Goal: Transaction & Acquisition: Purchase product/service

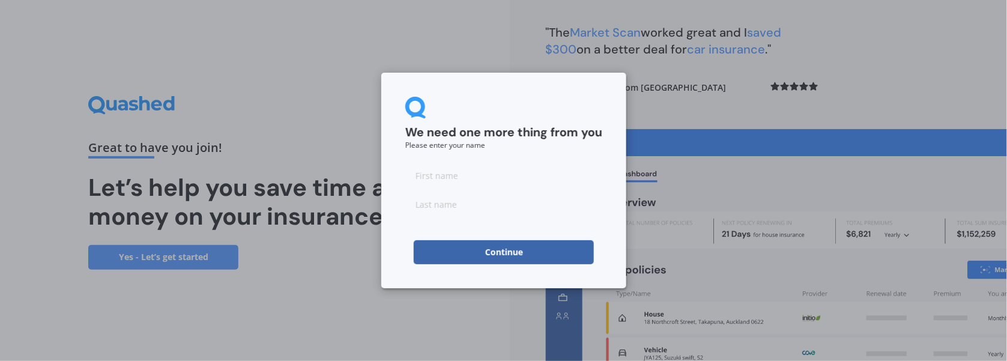
click at [540, 174] on input at bounding box center [503, 175] width 197 height 24
type input "[PERSON_NAME]"
click at [500, 256] on button "Continue" at bounding box center [504, 252] width 180 height 24
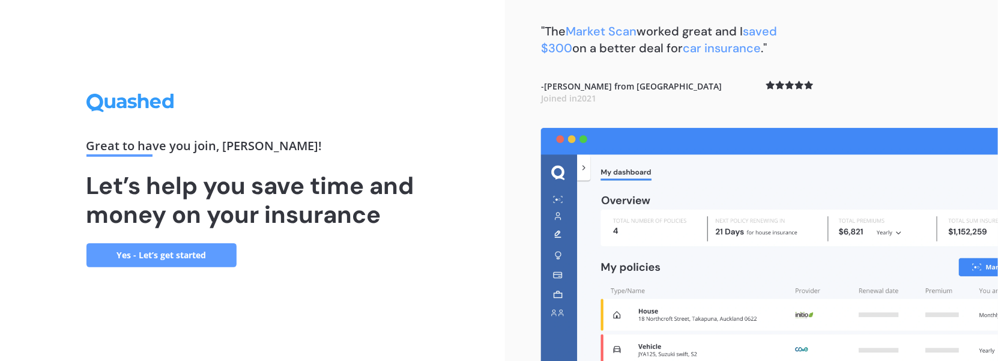
scroll to position [2, 0]
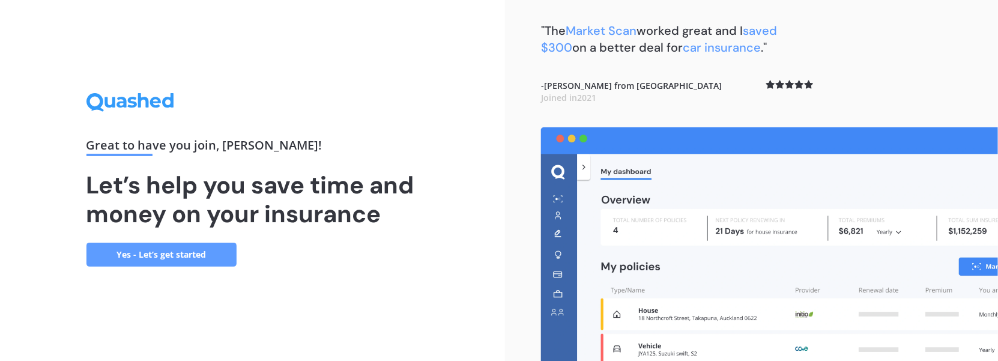
click at [196, 249] on link "Yes - Let’s get started" at bounding box center [161, 255] width 150 height 24
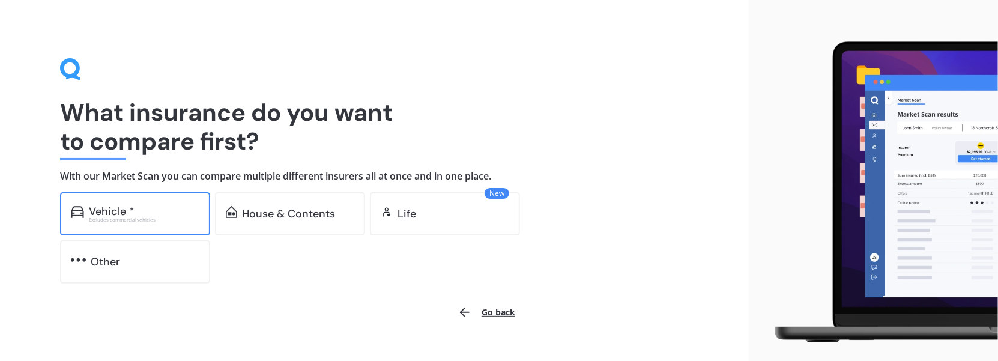
click at [151, 200] on div "Vehicle * Excludes commercial vehicles" at bounding box center [135, 213] width 150 height 43
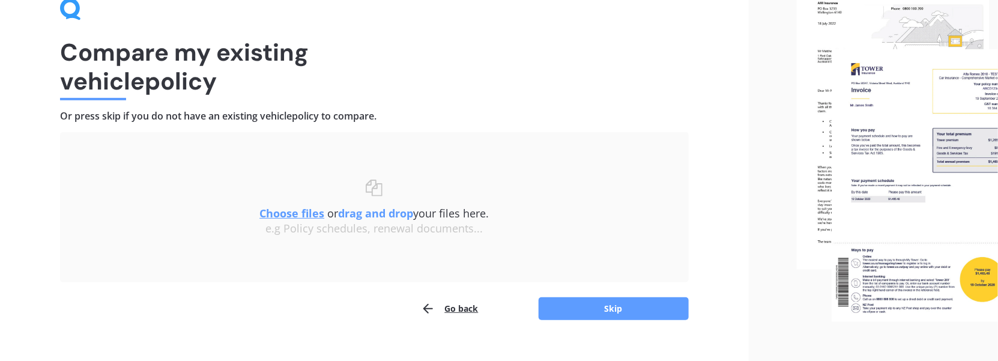
scroll to position [81, 0]
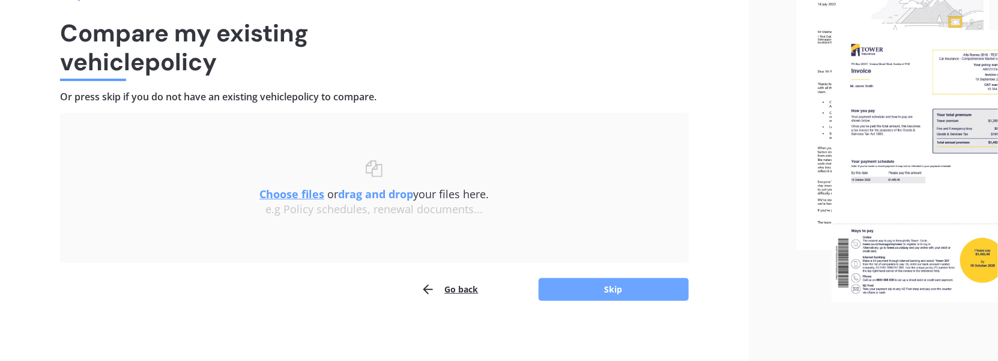
click at [585, 290] on button "Skip" at bounding box center [614, 289] width 150 height 23
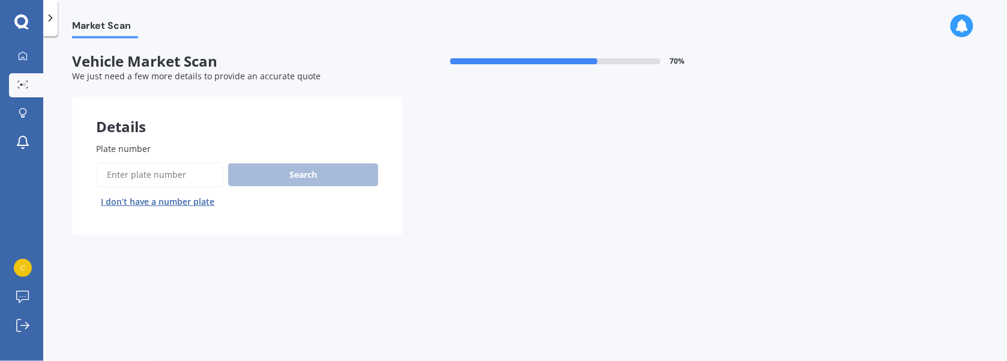
click at [171, 166] on input "Plate number" at bounding box center [159, 174] width 127 height 25
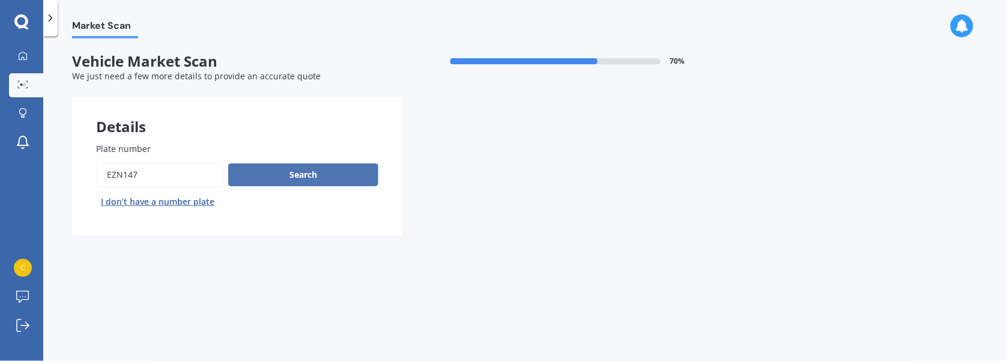
type input "ezn147"
click at [327, 178] on button "Search" at bounding box center [303, 174] width 150 height 23
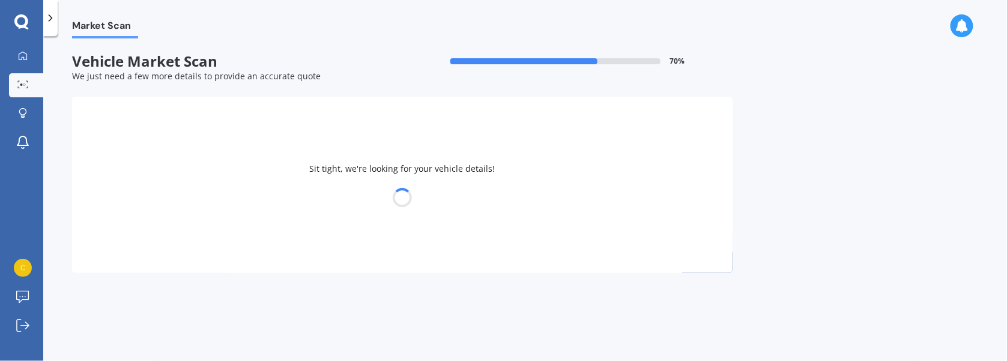
select select "HONDA"
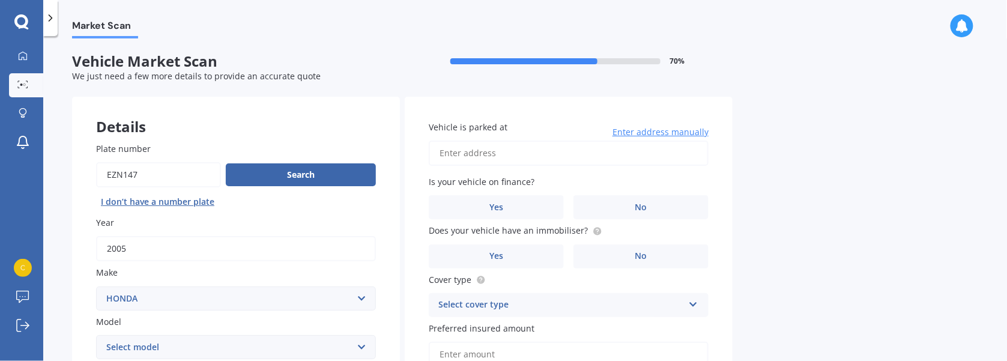
click at [469, 151] on input "Vehicle is parked at" at bounding box center [569, 152] width 280 height 25
type input "[STREET_ADDRESS]"
select select "29"
select select "12"
select select "1964"
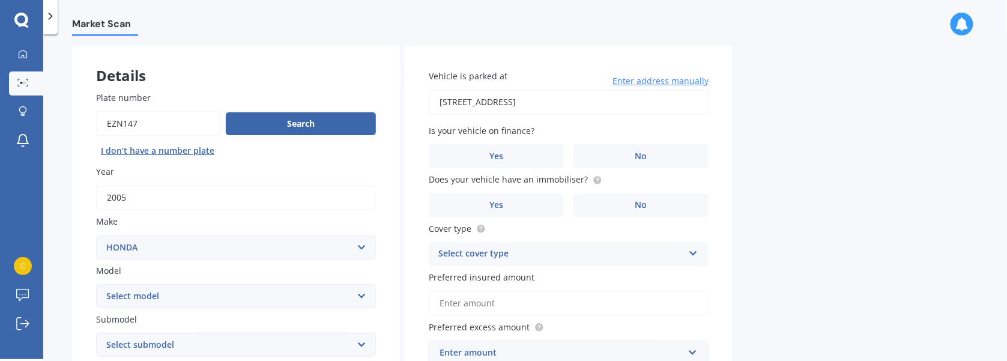
scroll to position [93, 0]
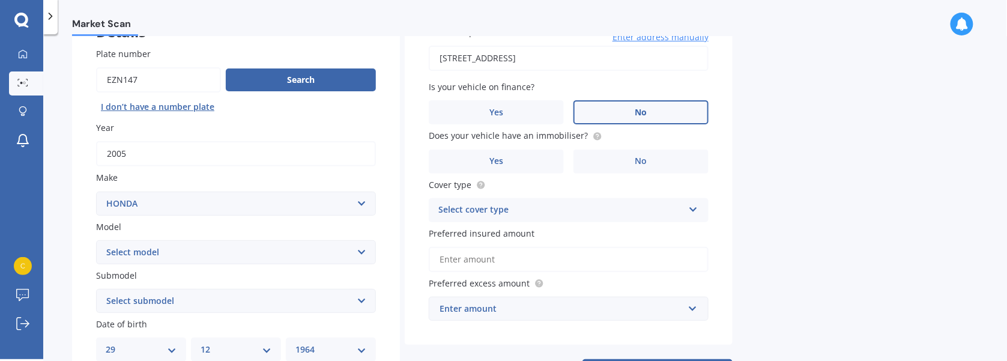
click at [612, 112] on label "No" at bounding box center [640, 112] width 135 height 24
click at [0, 0] on input "No" at bounding box center [0, 0] width 0 height 0
click at [600, 160] on label "No" at bounding box center [640, 161] width 135 height 24
click at [0, 0] on input "No" at bounding box center [0, 0] width 0 height 0
click at [691, 205] on icon at bounding box center [693, 207] width 10 height 8
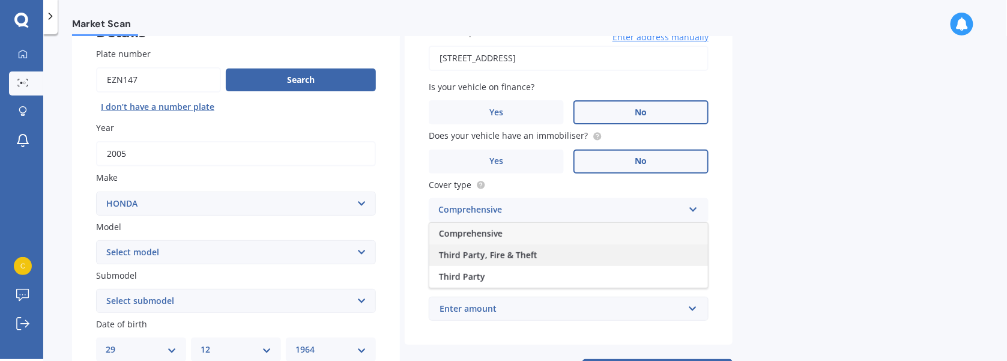
click at [578, 256] on div "Third Party, Fire & Theft" at bounding box center [568, 255] width 279 height 22
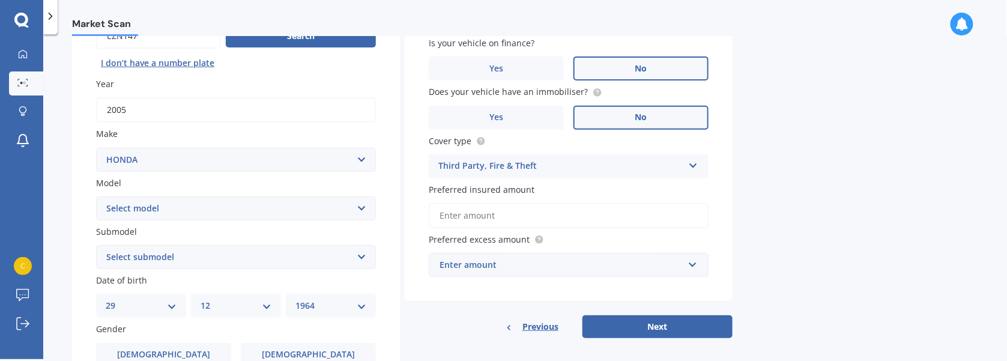
scroll to position [153, 0]
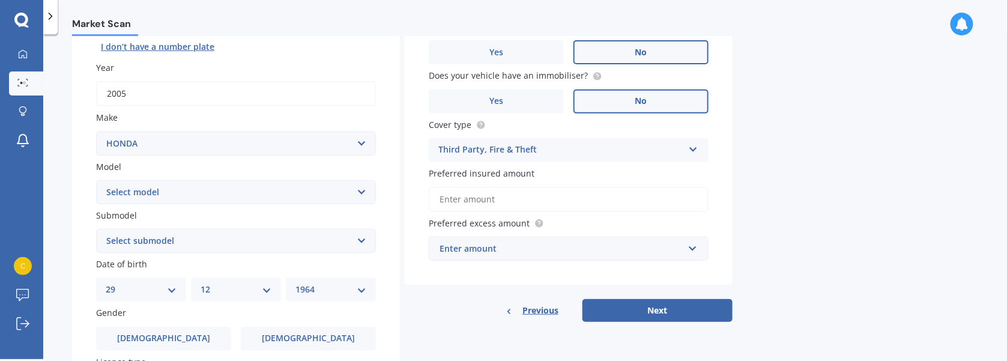
click at [503, 196] on input "Preferred insured amount" at bounding box center [569, 199] width 280 height 25
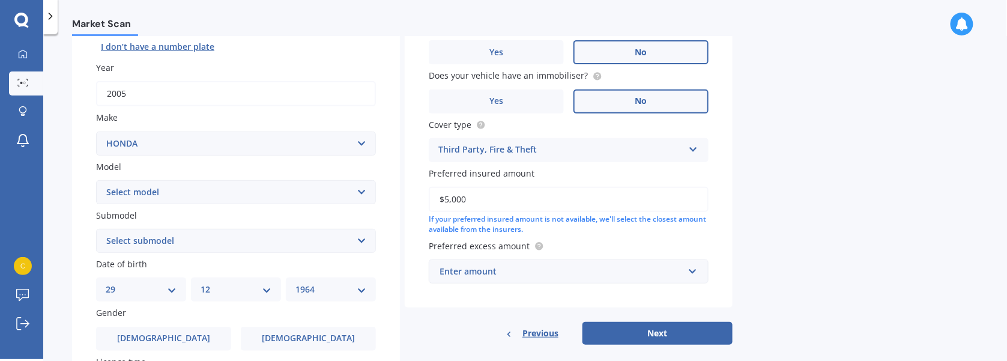
type input "$5,000"
click at [756, 220] on div "Market Scan Vehicle Market Scan 70 % We just need a few more details to provide…" at bounding box center [525, 199] width 964 height 325
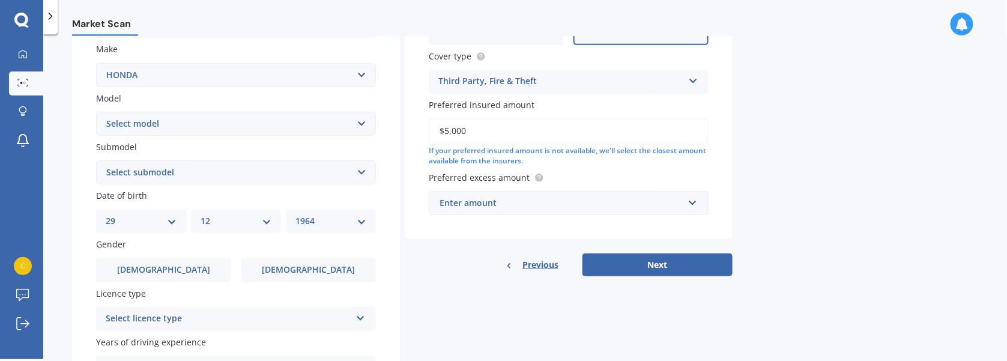
scroll to position [273, 0]
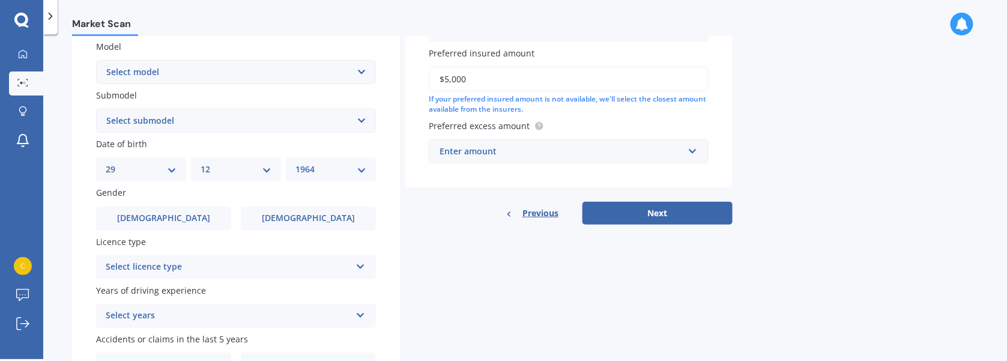
click at [672, 151] on div "Enter amount" at bounding box center [561, 151] width 244 height 13
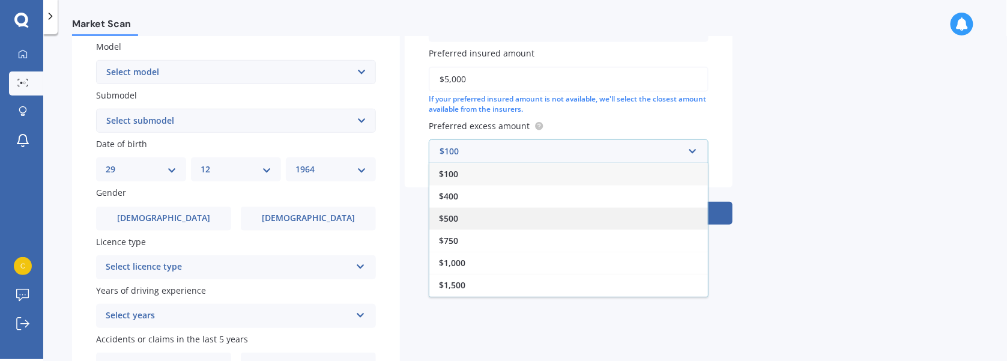
click at [601, 215] on div "$500" at bounding box center [568, 218] width 279 height 22
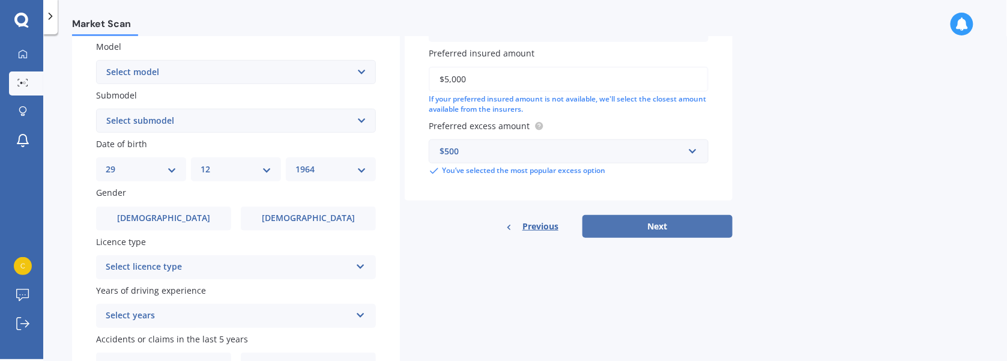
click at [680, 231] on button "Next" at bounding box center [657, 226] width 150 height 23
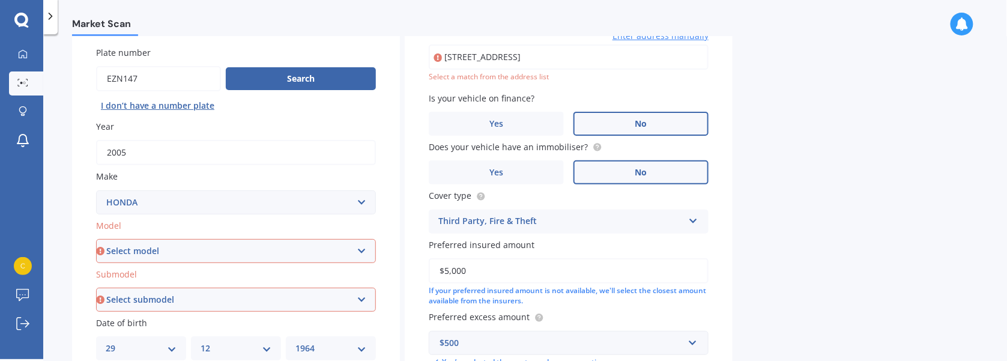
scroll to position [93, 0]
click at [338, 253] on select "Select model Accord Acty Acura Airwave Ascot Avancier Beat Capa City Civic Conc…" at bounding box center [236, 252] width 280 height 24
select select "CR-V"
click at [96, 240] on select "Select model Accord Acty Acura Airwave Ascot Avancier Beat Capa City Civic Conc…" at bounding box center [236, 252] width 280 height 24
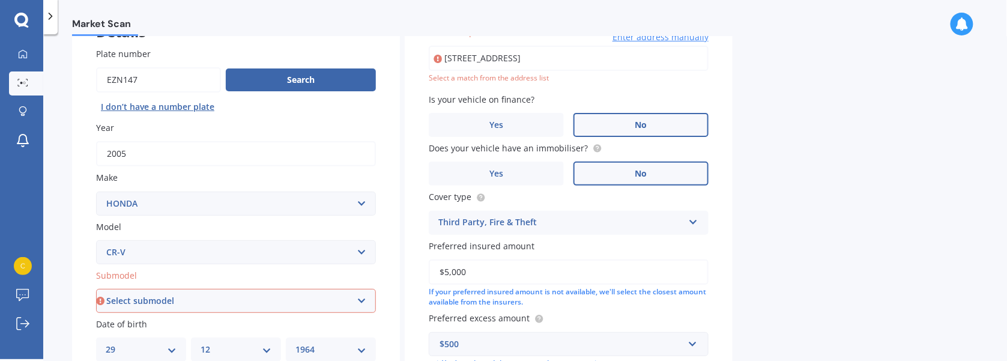
scroll to position [153, 0]
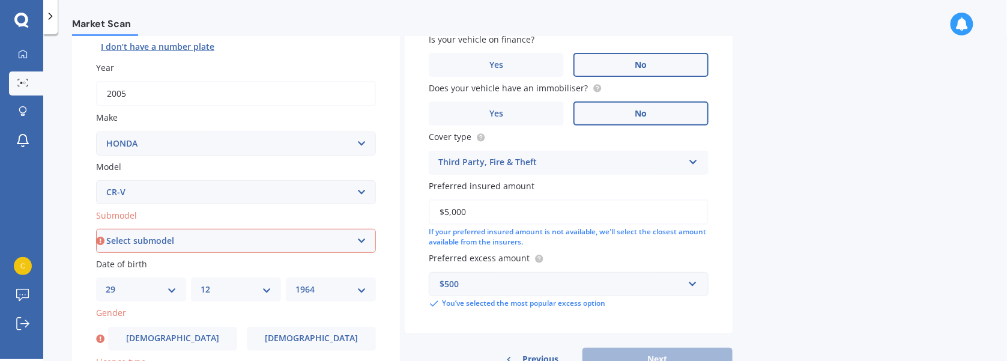
click at [279, 239] on select "Select submodel (all other) 2WD 2WD Sport 7 1.5 2WD Touring 1.5 4WD AWD AWD Spo…" at bounding box center [236, 241] width 280 height 24
select select "4WD"
click at [96, 229] on select "Select submodel (all other) 2WD 2WD Sport 7 1.5 2WD Touring 1.5 4WD AWD AWD Spo…" at bounding box center [236, 241] width 280 height 24
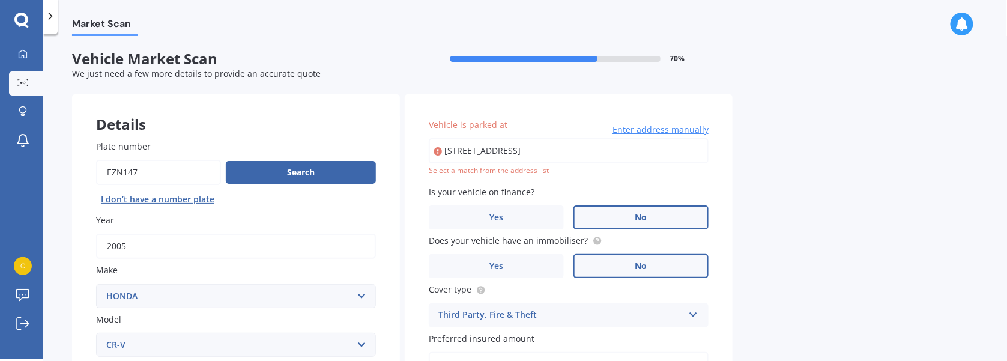
scroll to position [0, 0]
click at [282, 174] on button "Search" at bounding box center [301, 172] width 150 height 23
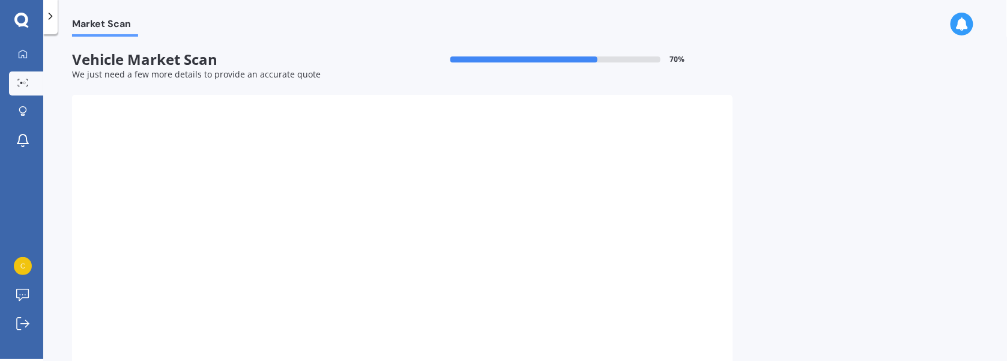
select select
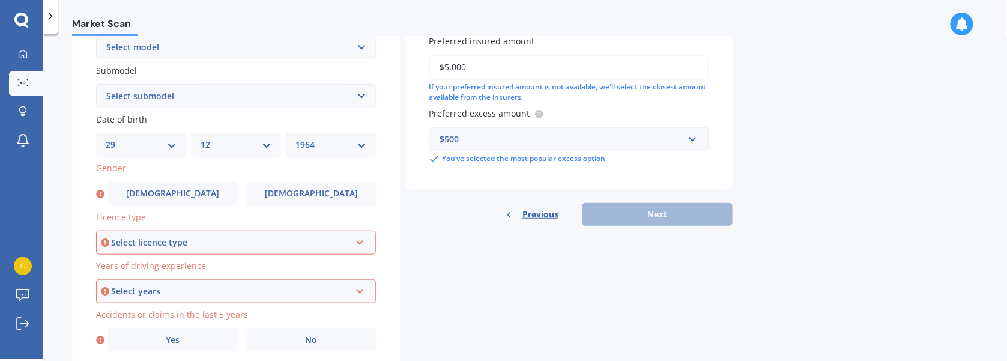
scroll to position [300, 0]
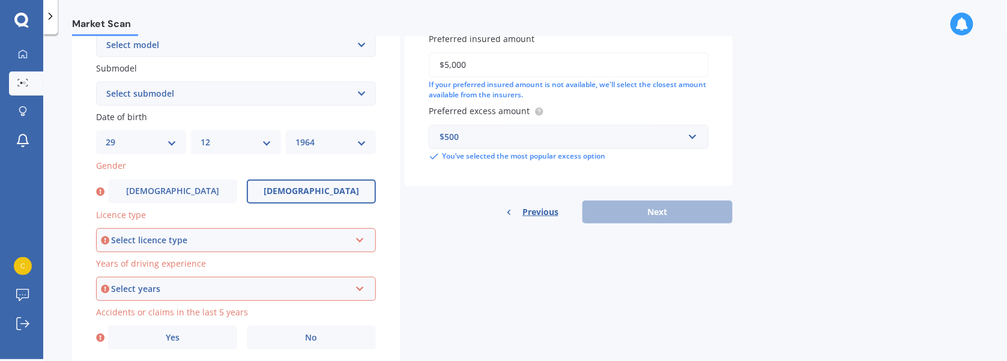
click at [302, 191] on span "[DEMOGRAPHIC_DATA]" at bounding box center [311, 191] width 95 height 10
click at [0, 0] on input "[DEMOGRAPHIC_DATA]" at bounding box center [0, 0] width 0 height 0
click at [290, 240] on div "Select licence type" at bounding box center [230, 240] width 239 height 13
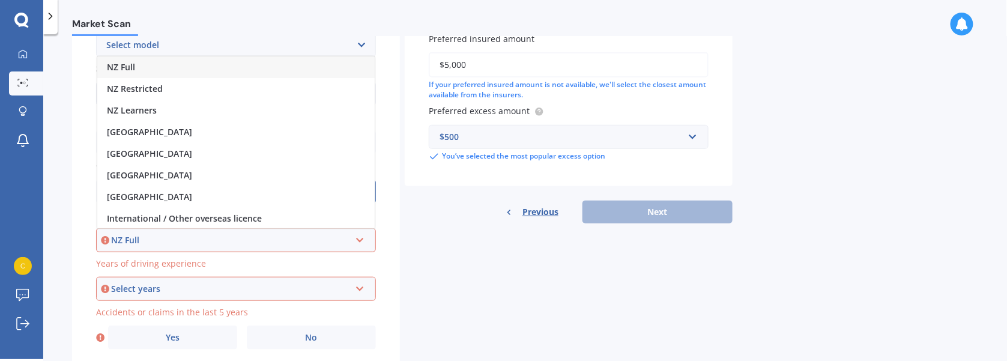
click at [213, 73] on div "NZ Full" at bounding box center [235, 67] width 277 height 22
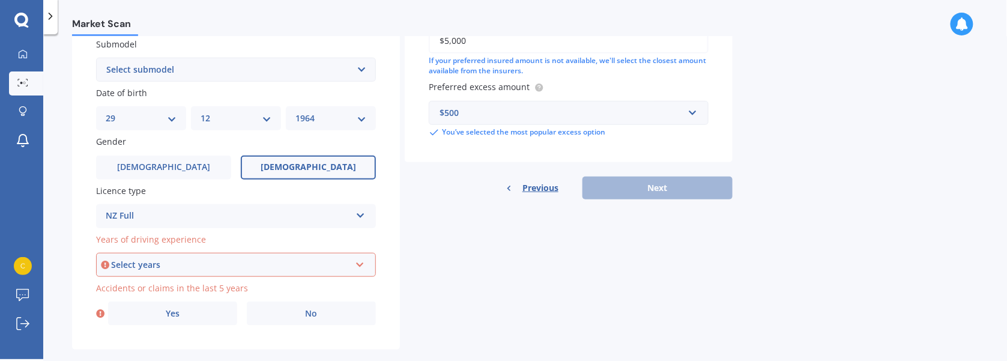
scroll to position [346, 0]
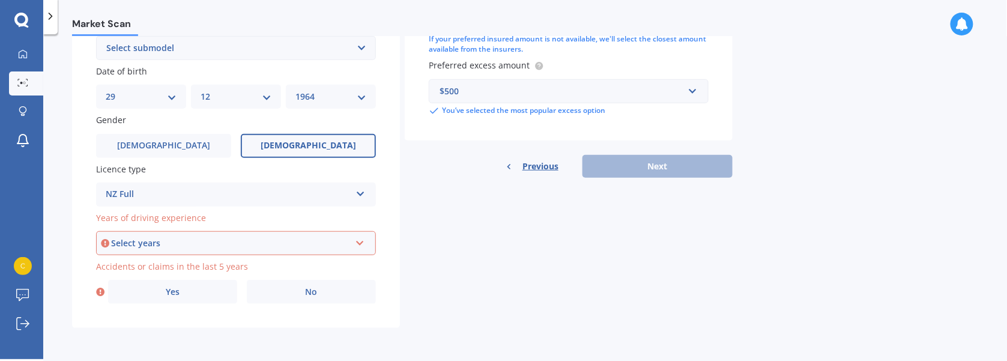
click at [273, 241] on div "Select years" at bounding box center [230, 243] width 239 height 13
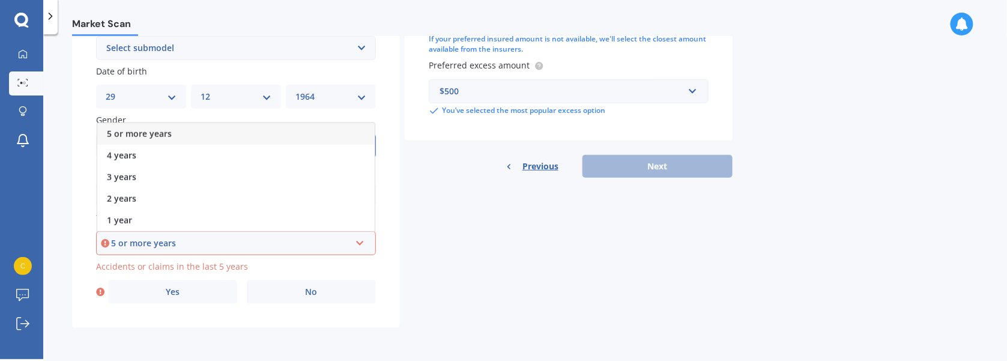
click at [264, 130] on div "5 or more years" at bounding box center [235, 134] width 277 height 22
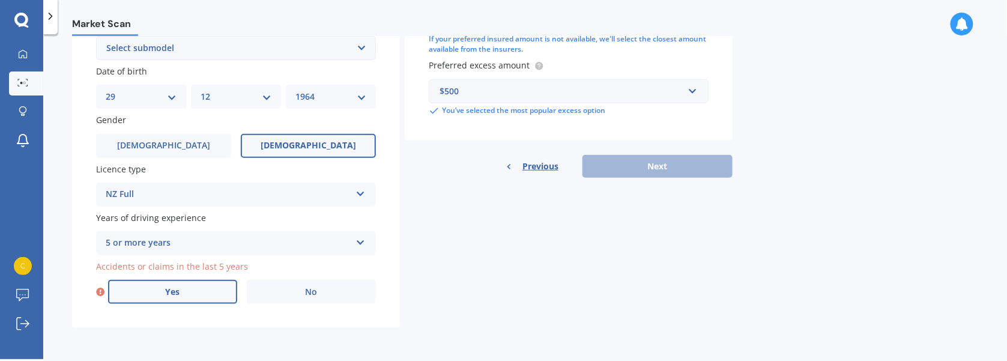
click at [168, 287] on span "Yes" at bounding box center [173, 292] width 14 height 10
click at [0, 0] on input "Yes" at bounding box center [0, 0] width 0 height 0
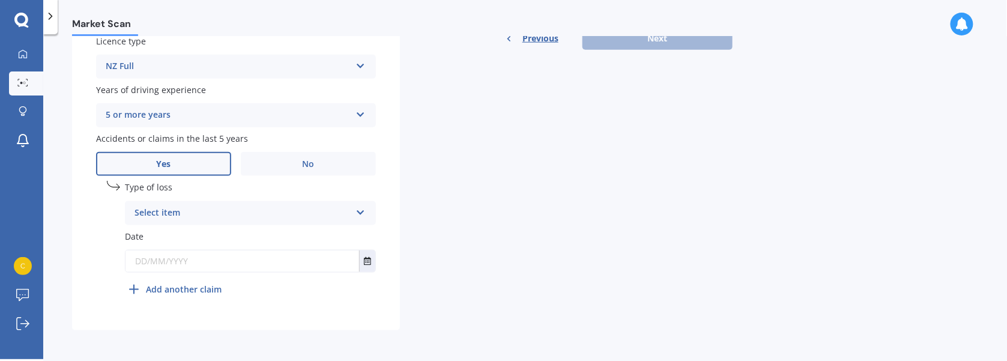
scroll to position [476, 0]
click at [216, 208] on div "Select item" at bounding box center [242, 211] width 216 height 14
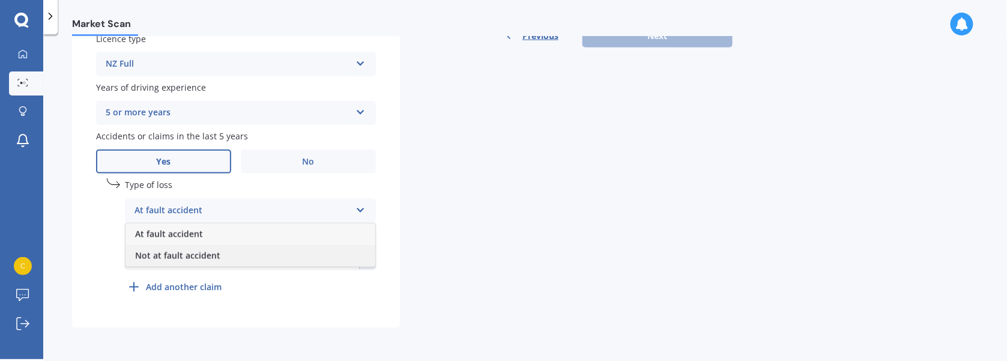
click at [215, 254] on span "Not at fault accident" at bounding box center [177, 255] width 85 height 11
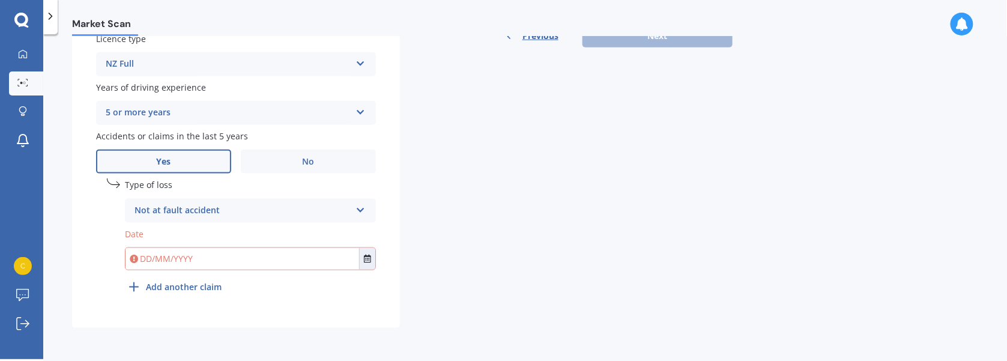
click at [193, 259] on input "text" at bounding box center [242, 259] width 234 height 22
type input "[DATE]"
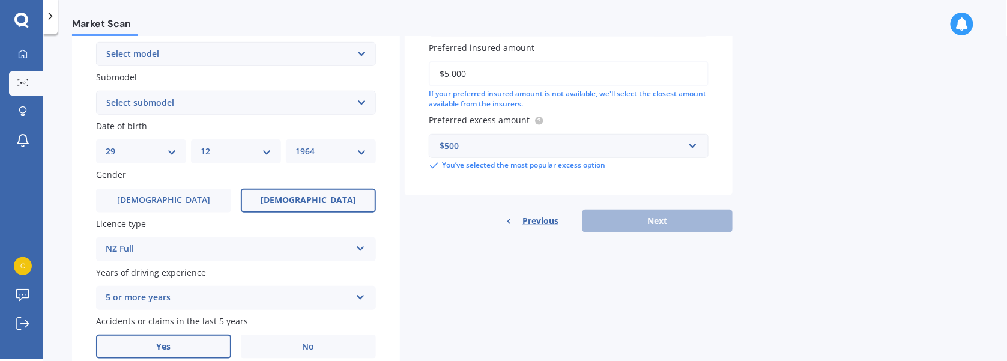
scroll to position [296, 0]
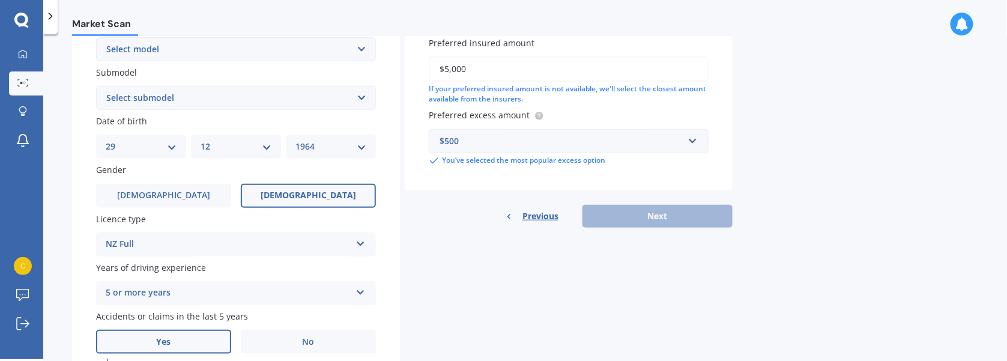
click at [633, 210] on div "Previous Next" at bounding box center [569, 216] width 328 height 23
click at [654, 215] on div "Previous Next" at bounding box center [569, 216] width 328 height 23
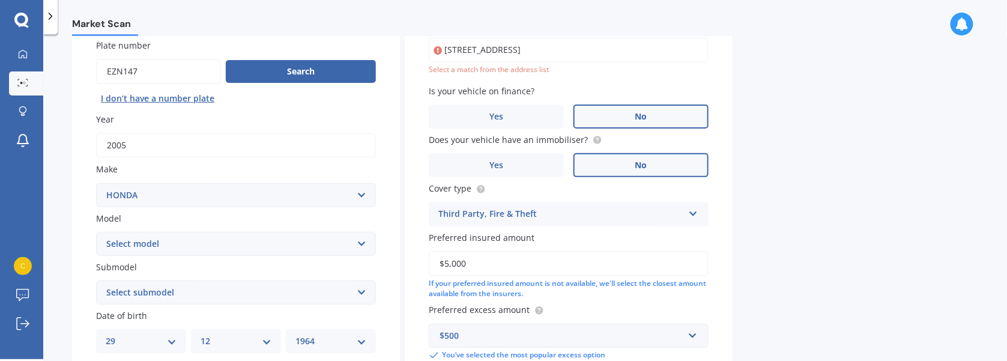
scroll to position [0, 0]
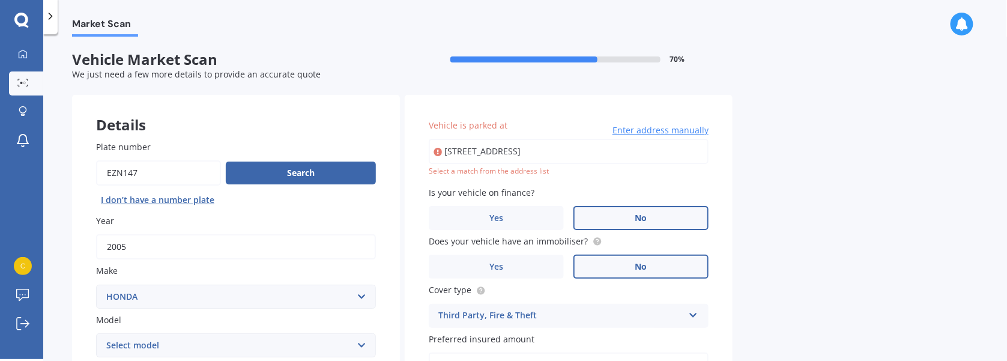
click at [521, 155] on input "[STREET_ADDRESS]" at bounding box center [569, 151] width 280 height 25
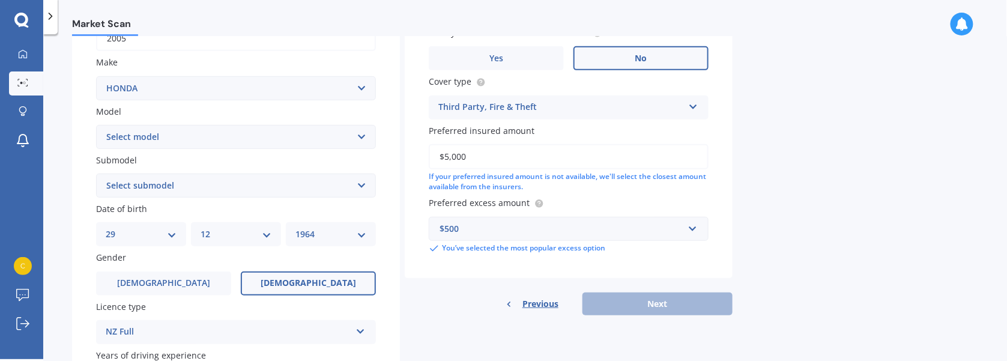
scroll to position [60, 0]
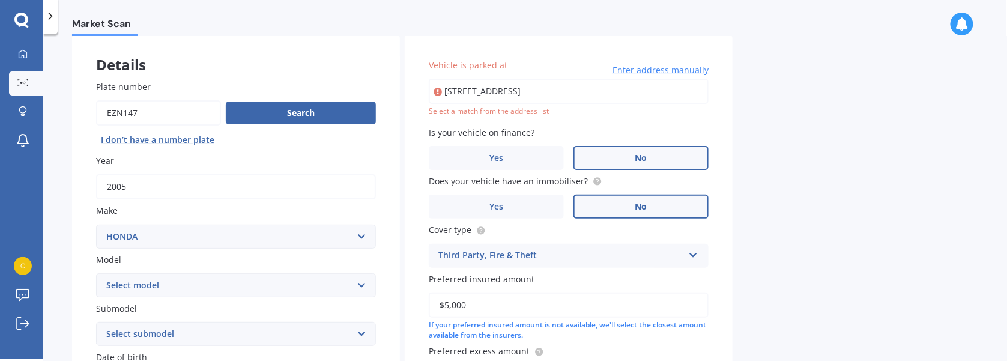
click at [546, 98] on input "[STREET_ADDRESS]" at bounding box center [569, 91] width 280 height 25
type input "[STREET_ADDRESS]"
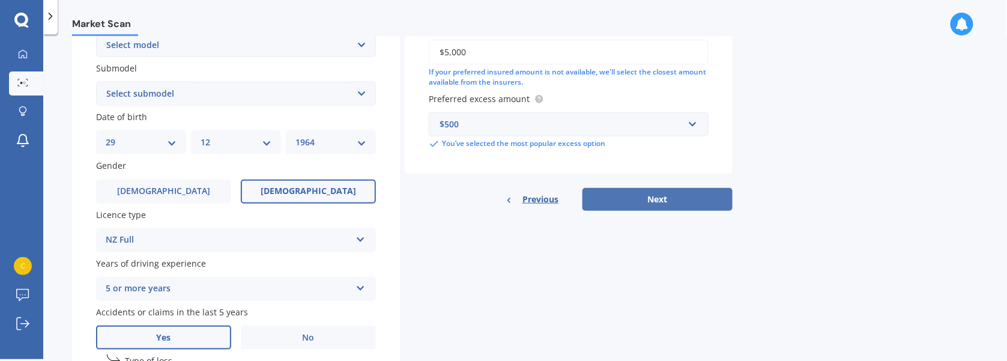
click at [675, 202] on button "Next" at bounding box center [657, 199] width 150 height 23
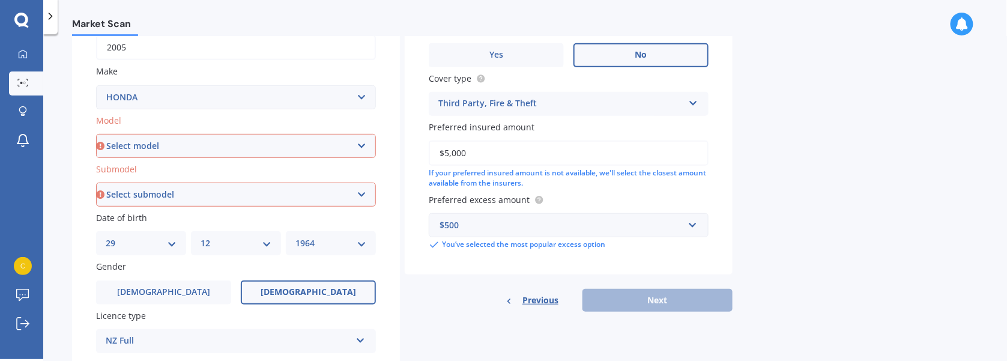
scroll to position [157, 0]
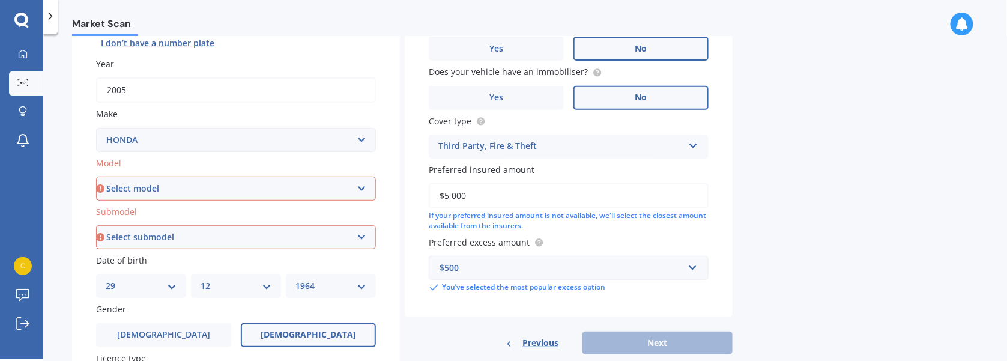
click at [297, 192] on select "Select model Accord Acty Acura Airwave Ascot Avancier Beat Capa City Civic Conc…" at bounding box center [236, 189] width 280 height 24
select select "CR-V"
click at [96, 177] on select "Select model Accord Acty Acura Airwave Ascot Avancier Beat Capa City Civic Conc…" at bounding box center [236, 189] width 280 height 24
click at [255, 234] on select "Select submodel (all other) 2WD 2WD Sport 7 1.5 2WD Touring 1.5 4WD AWD AWD Spo…" at bounding box center [236, 237] width 280 height 24
select select "AWD"
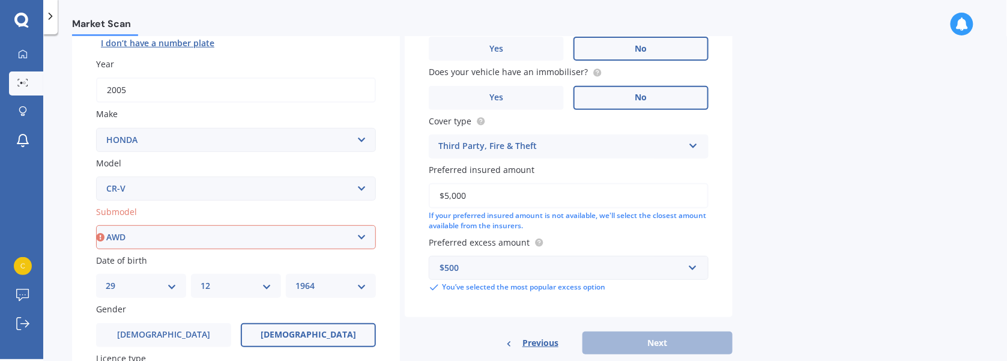
click at [96, 225] on select "Select submodel (all other) 2WD 2WD Sport 7 1.5 2WD Touring 1.5 4WD AWD AWD Spo…" at bounding box center [236, 237] width 280 height 24
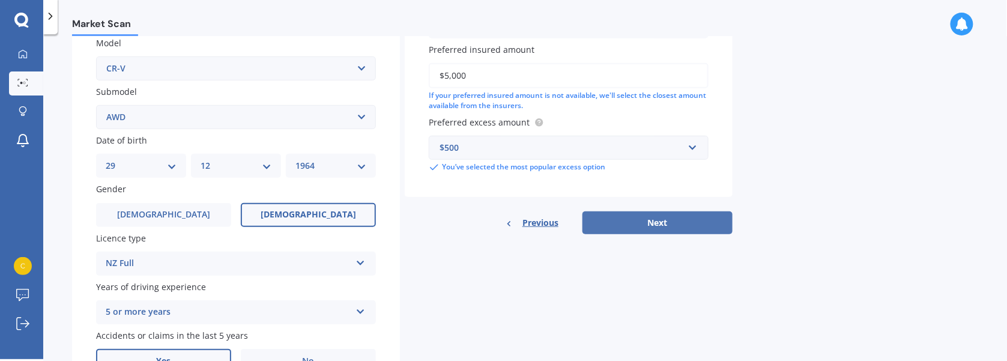
click at [651, 226] on button "Next" at bounding box center [657, 222] width 150 height 23
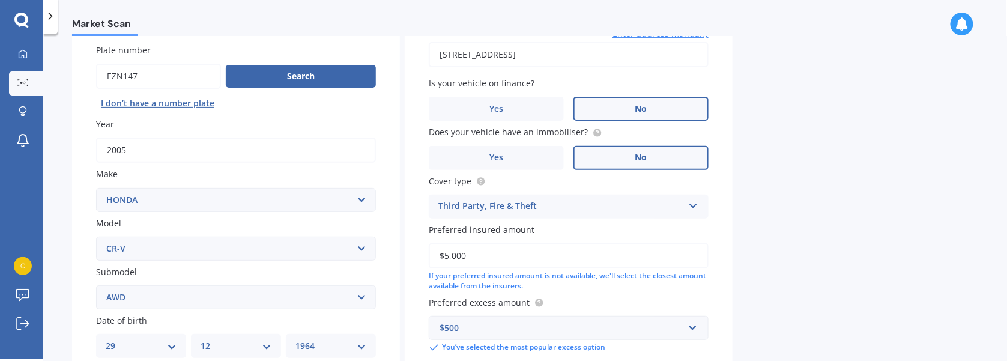
select select "29"
select select "12"
select select "1964"
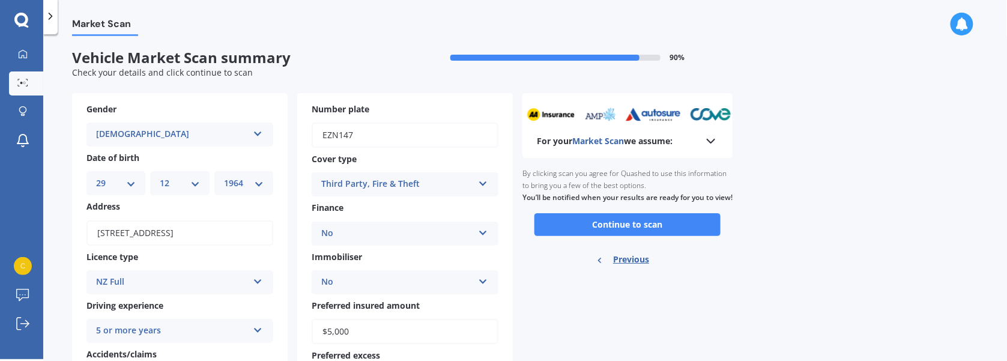
scroll to position [0, 0]
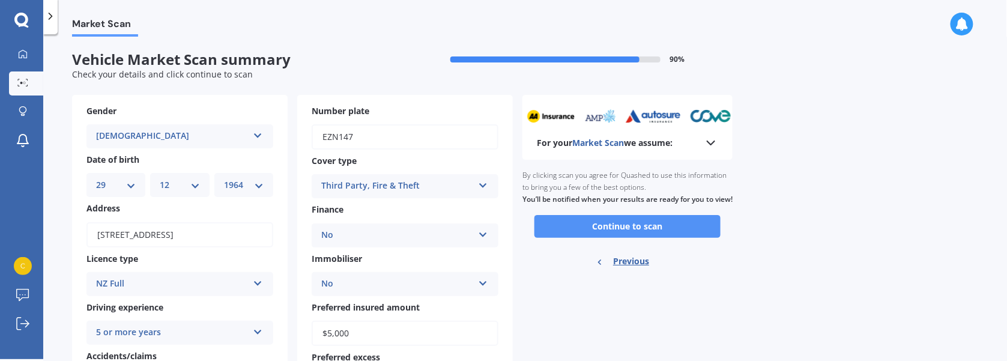
click at [638, 238] on button "Continue to scan" at bounding box center [627, 226] width 186 height 23
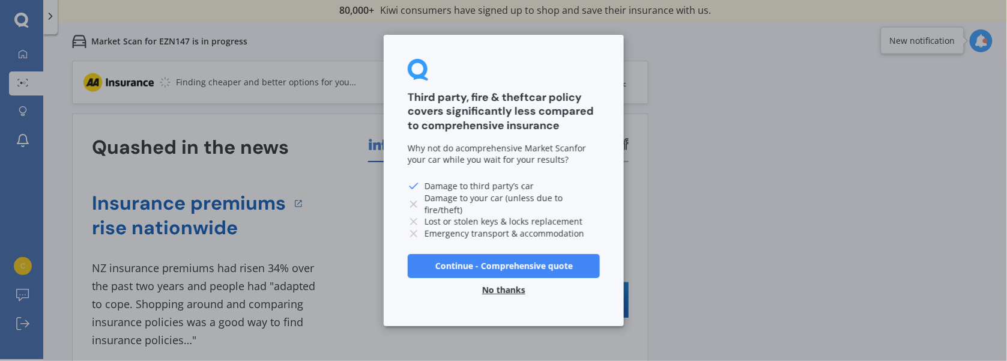
scroll to position [37, 0]
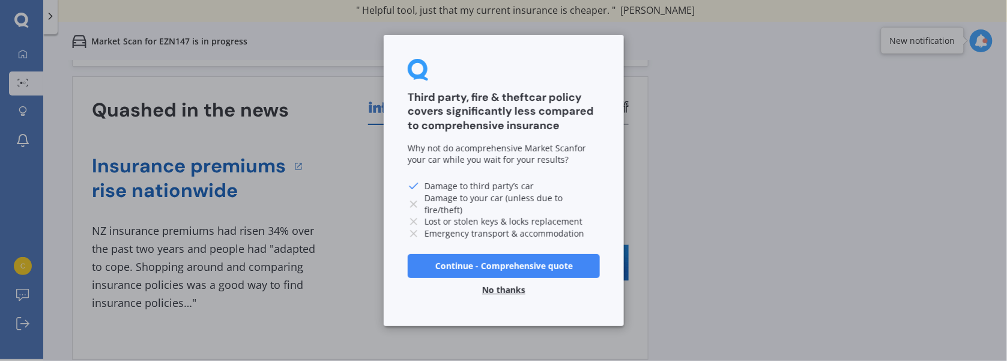
click at [500, 290] on button "No thanks" at bounding box center [504, 290] width 58 height 24
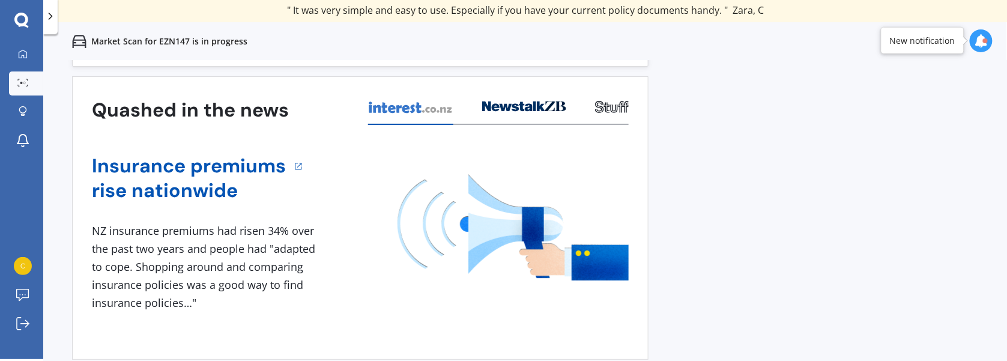
scroll to position [0, 0]
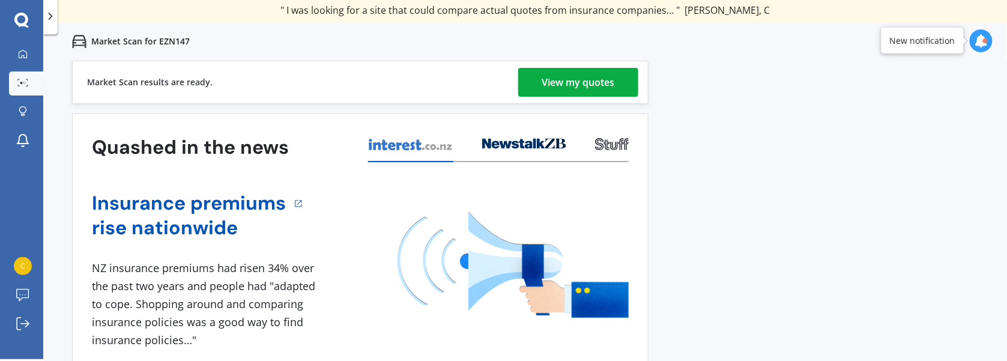
click at [617, 82] on link "View my quotes" at bounding box center [578, 82] width 120 height 29
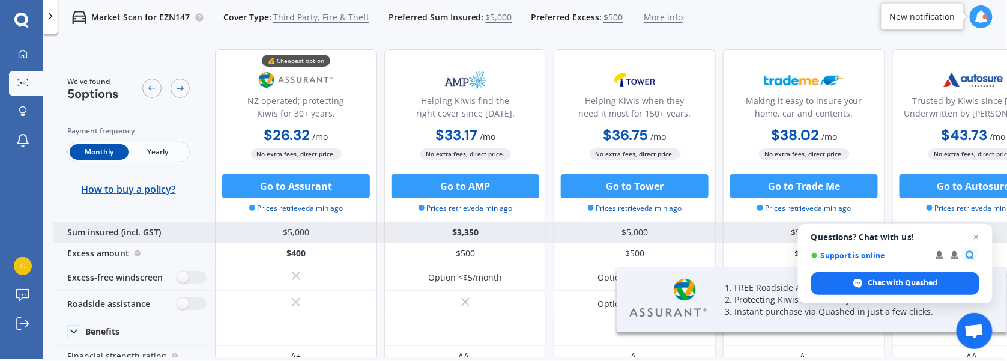
click at [977, 238] on span "Close chat" at bounding box center [976, 237] width 14 height 14
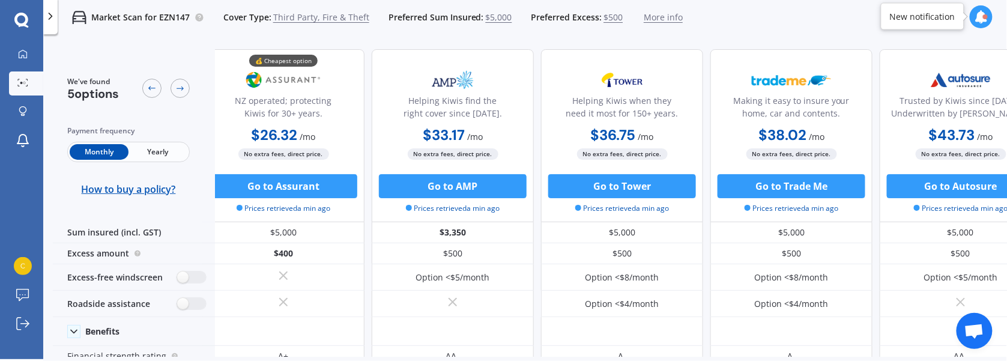
scroll to position [0, 9]
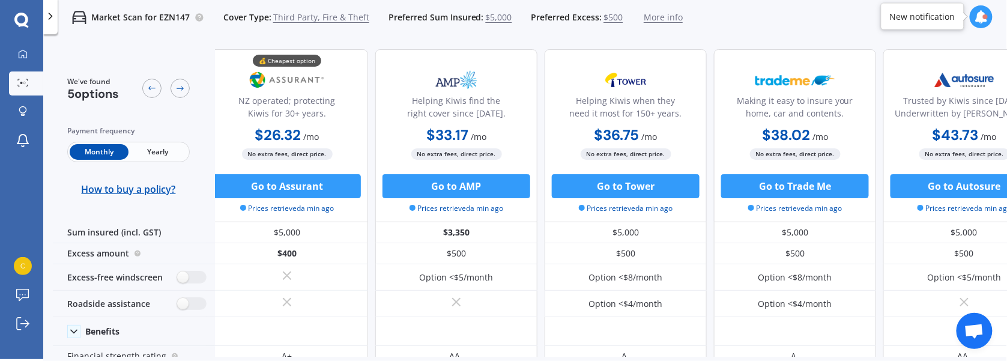
click at [166, 151] on span "Yearly" at bounding box center [157, 152] width 59 height 16
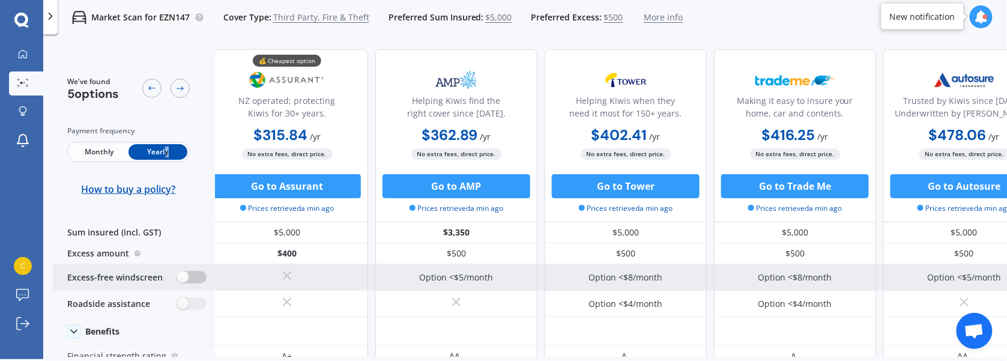
click at [195, 281] on label at bounding box center [191, 277] width 29 height 13
radio input "true"
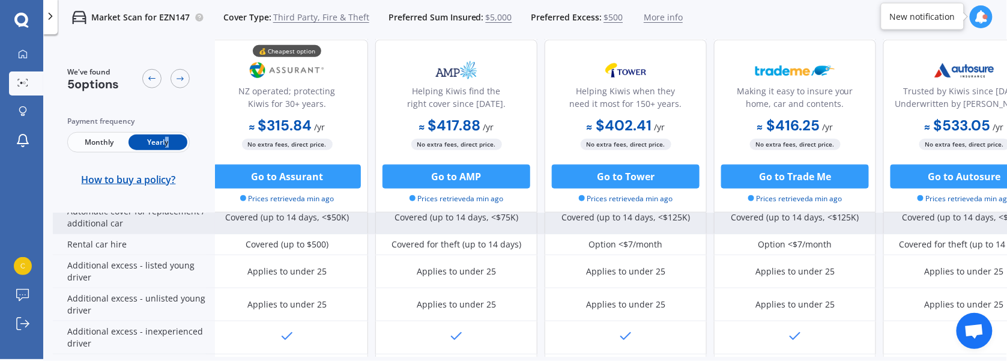
scroll to position [366, 9]
